Goal: Task Accomplishment & Management: Manage account settings

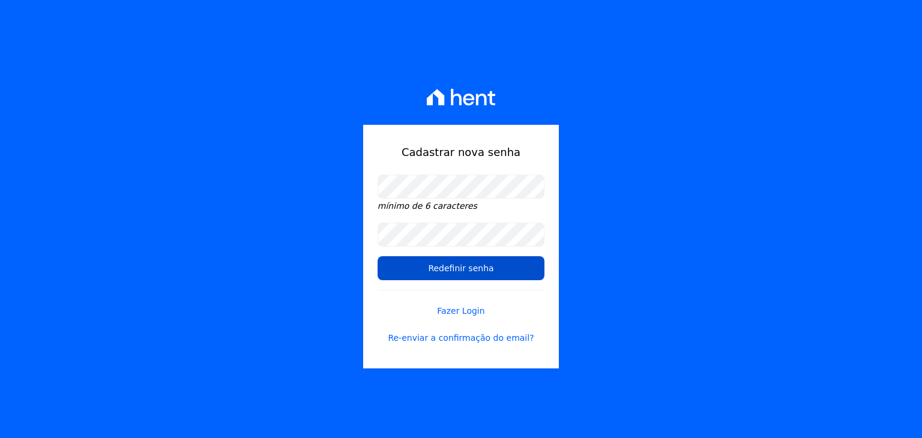
click at [435, 275] on input "Redefinir senha" at bounding box center [461, 268] width 167 height 24
click at [439, 269] on input "Redefinir senha" at bounding box center [461, 268] width 167 height 24
click at [451, 313] on link "Fazer Login" at bounding box center [461, 304] width 167 height 28
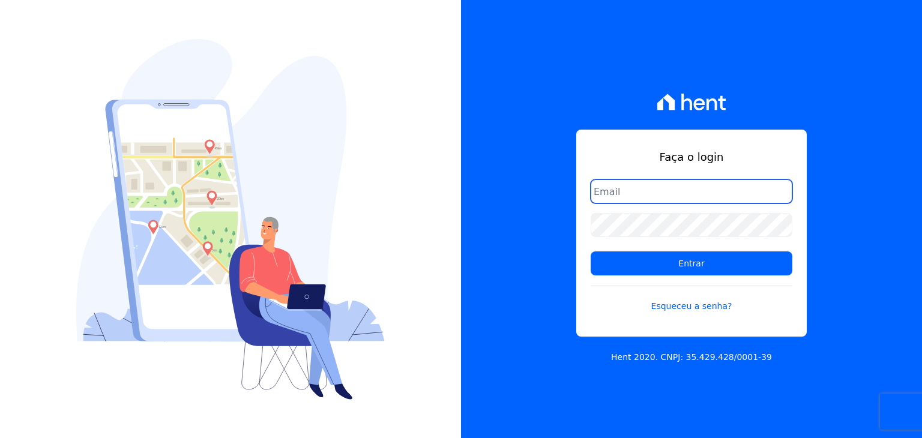
click at [663, 195] on input "email" at bounding box center [692, 192] width 202 height 24
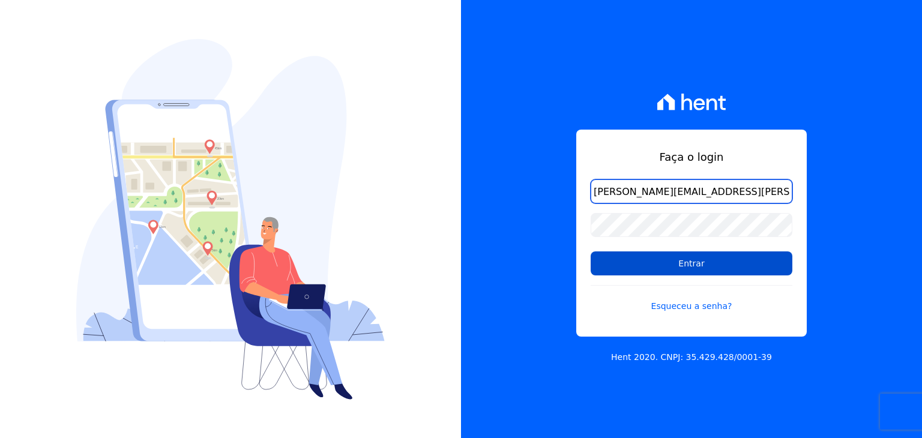
type input "[PERSON_NAME][EMAIL_ADDRESS][PERSON_NAME][DOMAIN_NAME]"
click at [699, 268] on input "Entrar" at bounding box center [692, 264] width 202 height 24
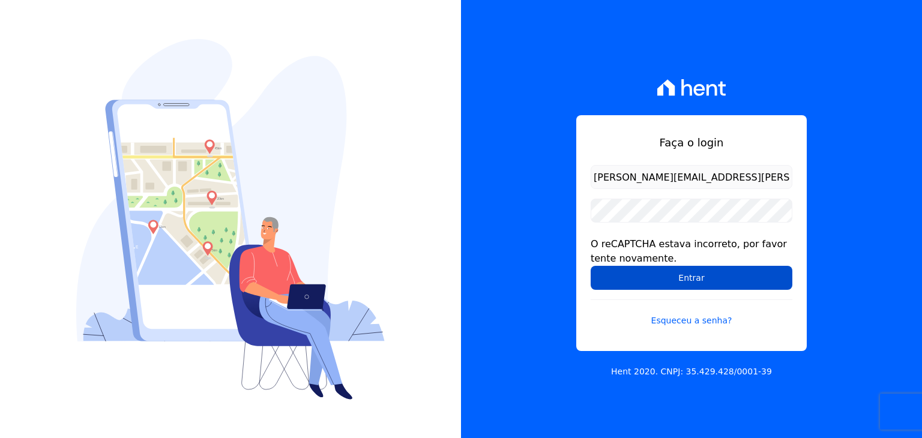
click at [632, 287] on input "Entrar" at bounding box center [692, 278] width 202 height 24
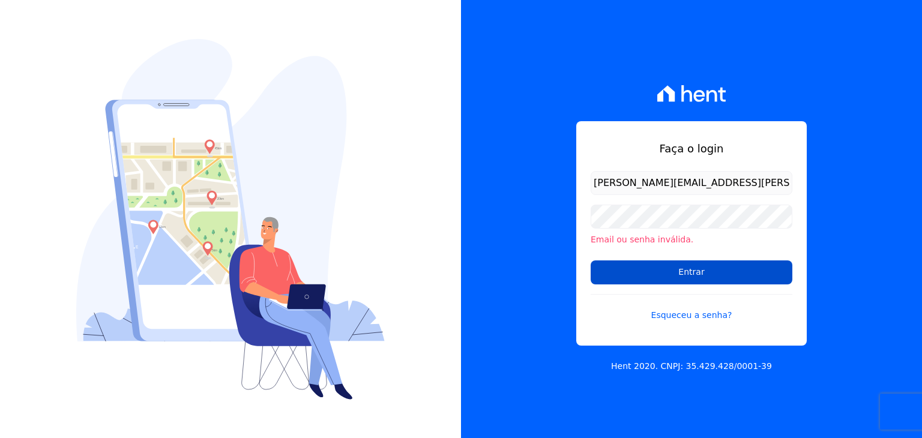
click at [689, 267] on input "Entrar" at bounding box center [692, 273] width 202 height 24
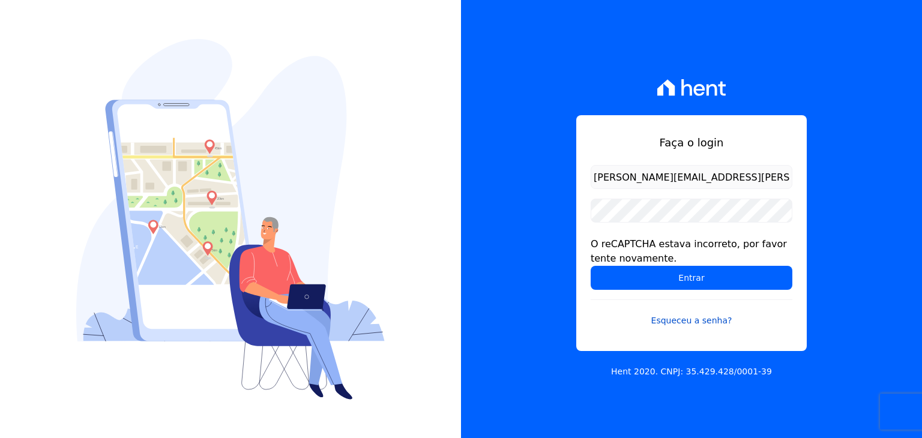
click at [699, 313] on link "Esqueceu a senha?" at bounding box center [692, 314] width 202 height 28
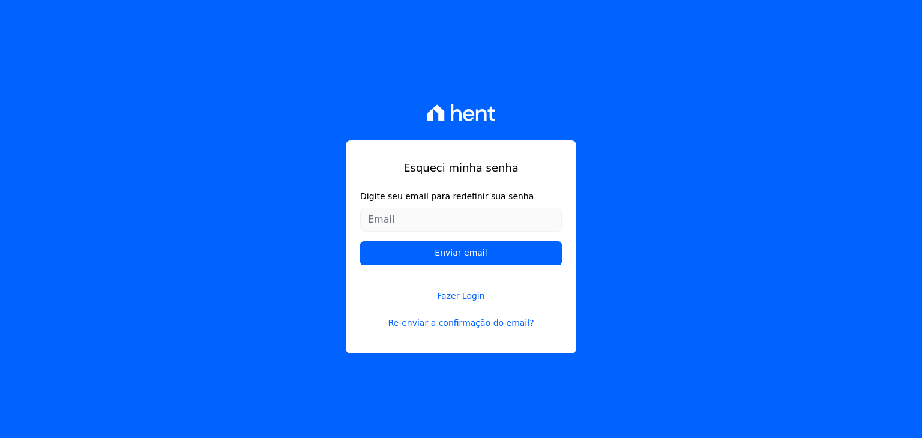
click at [407, 224] on input "Digite seu email para redefinir sua senha" at bounding box center [461, 220] width 202 height 24
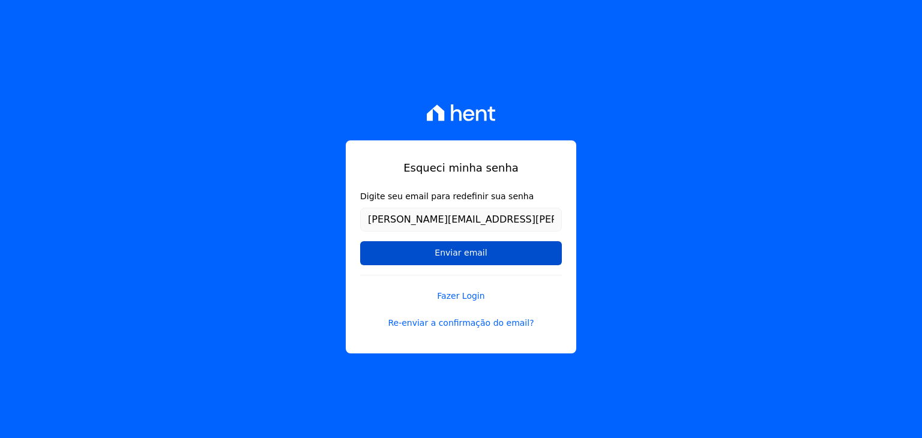
type input "[PERSON_NAME][EMAIL_ADDRESS][PERSON_NAME][DOMAIN_NAME]"
click at [368, 251] on input "Enviar email" at bounding box center [461, 253] width 202 height 24
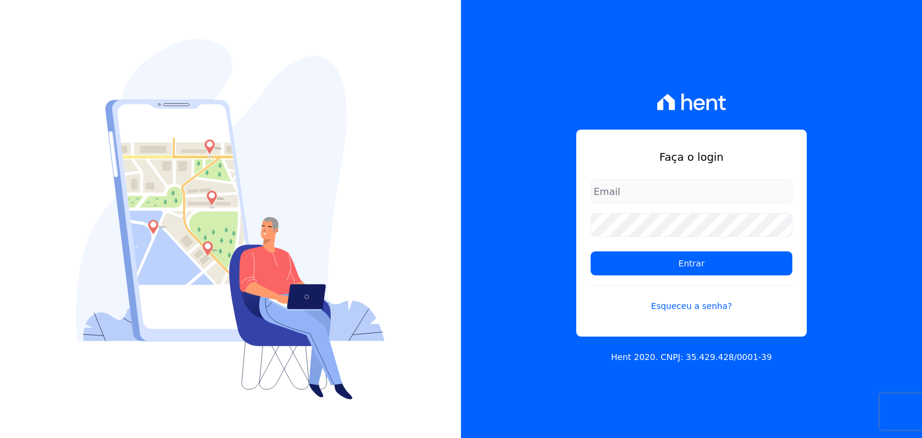
type input "jonson.candido@oliveirainc.com.br"
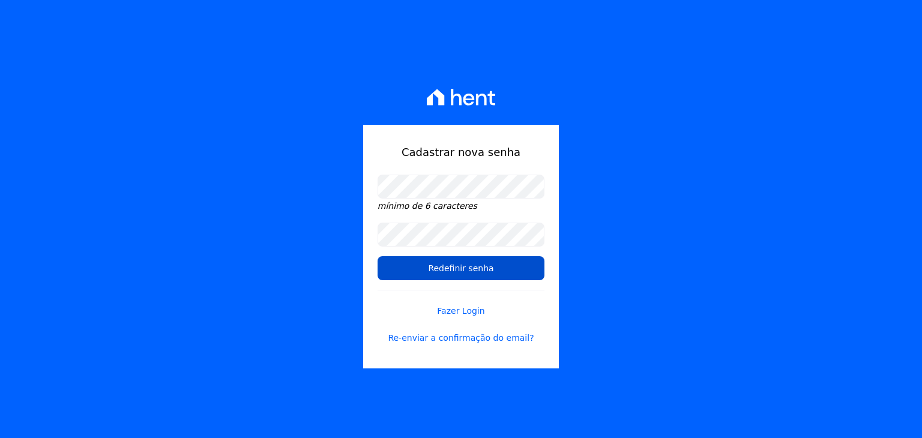
click at [402, 271] on input "Redefinir senha" at bounding box center [461, 268] width 167 height 24
click at [418, 262] on input "Redefinir senha" at bounding box center [461, 268] width 167 height 24
